Goal: Information Seeking & Learning: Learn about a topic

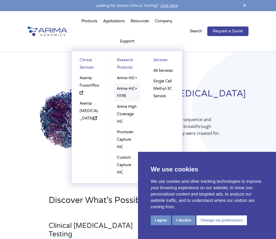
click at [122, 83] on link "Arima-HiC+ FFPE" at bounding box center [127, 92] width 26 height 18
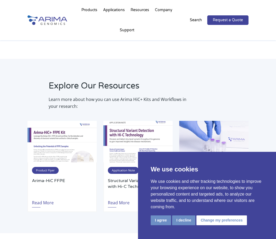
scroll to position [994, 0]
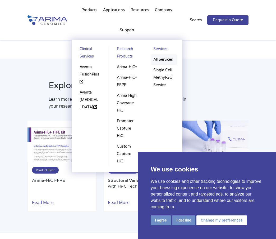
click at [157, 54] on link "All Services" at bounding box center [164, 59] width 26 height 11
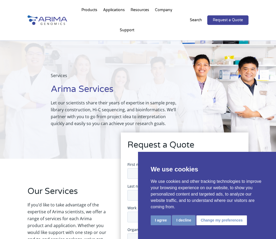
click at [177, 218] on button "I decline" at bounding box center [183, 220] width 23 height 10
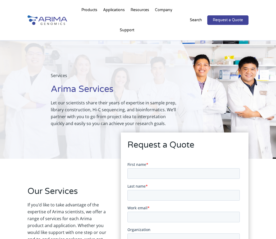
click at [107, 113] on div "Services Arima Services Let our scientists share their years of expertise in sa…" at bounding box center [101, 99] width 203 height 118
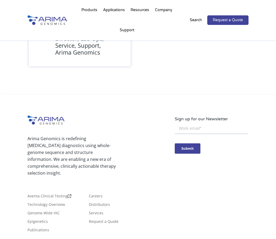
scroll to position [576, 0]
